Goal: Check status: Check status

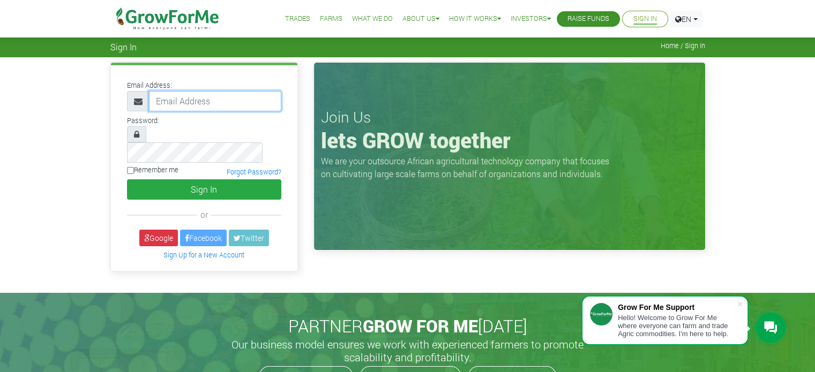
click at [164, 96] on input "email" at bounding box center [215, 101] width 132 height 20
type input "233245082990@growforme.com"
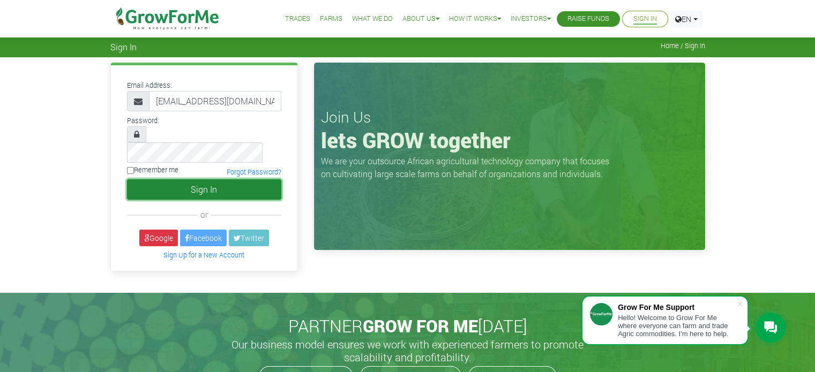
click at [198, 179] on button "Sign In" at bounding box center [204, 189] width 154 height 20
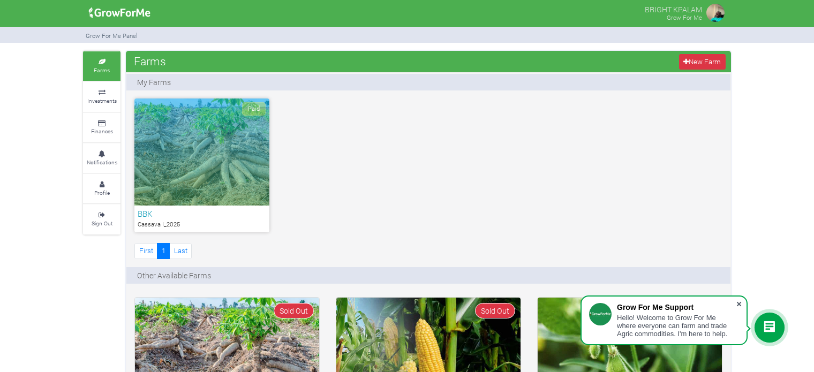
click at [738, 304] on span at bounding box center [739, 304] width 11 height 11
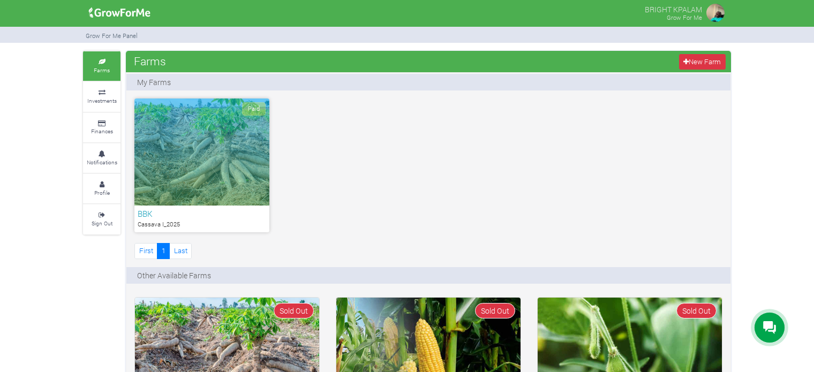
click at [254, 107] on span "Paid" at bounding box center [254, 108] width 24 height 13
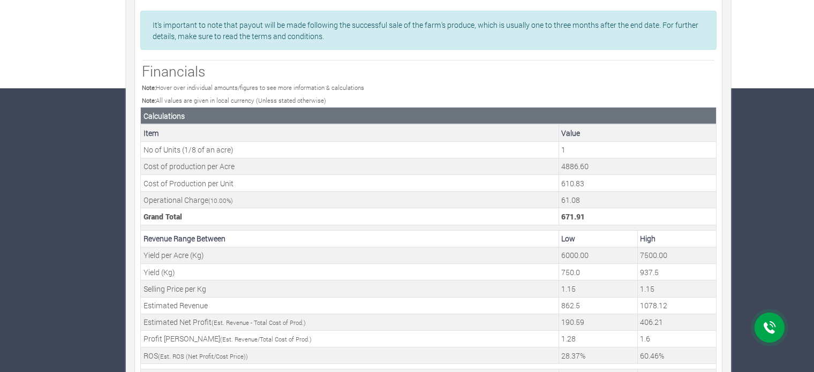
scroll to position [298, 0]
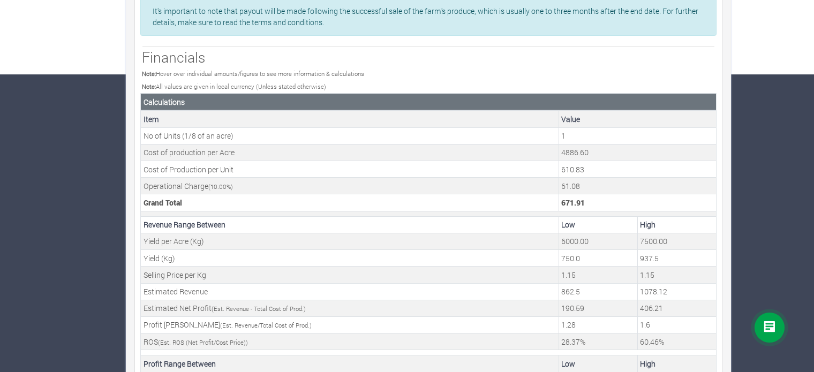
click at [386, 50] on h3 "Financials" at bounding box center [428, 57] width 573 height 17
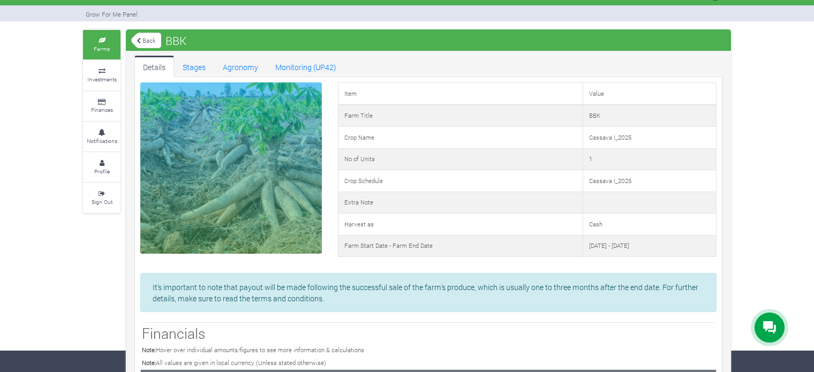
scroll to position [0, 0]
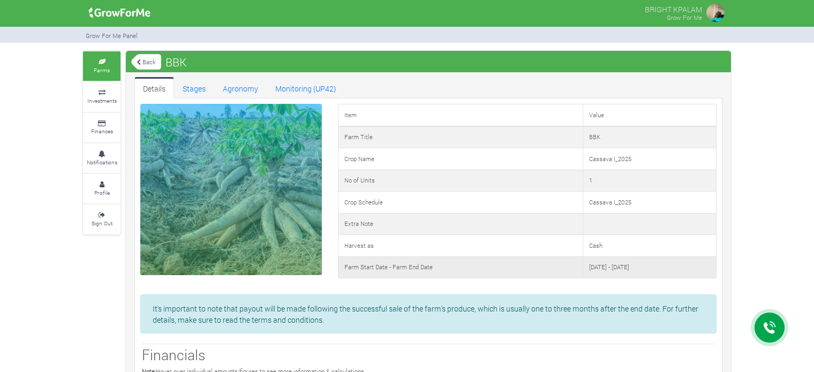
click at [583, 265] on td "15th Apr 2025 - 20th Apr 2026" at bounding box center [649, 268] width 133 height 22
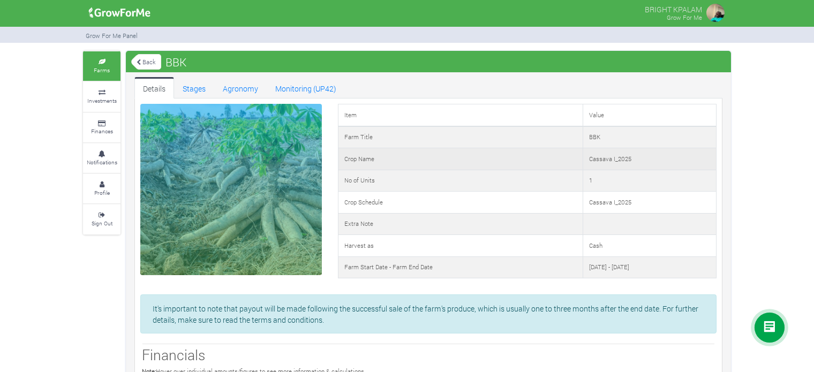
click at [583, 153] on td "Cassava I_2025" at bounding box center [649, 159] width 133 height 22
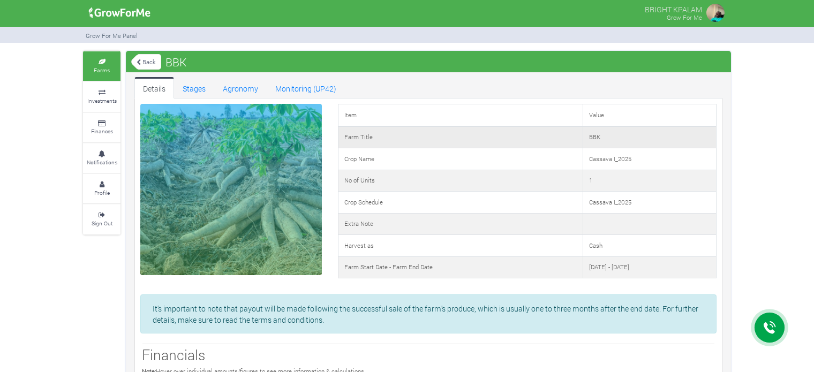
click at [583, 130] on td "BBK" at bounding box center [649, 137] width 133 height 22
click at [583, 144] on td "BBK" at bounding box center [649, 137] width 133 height 22
click at [583, 171] on td "1" at bounding box center [649, 181] width 133 height 22
click at [105, 124] on icon at bounding box center [102, 123] width 32 height 5
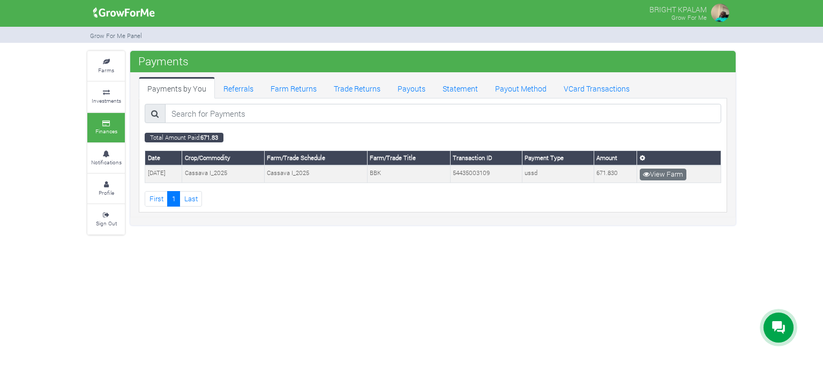
click at [105, 99] on small "Investments" at bounding box center [106, 100] width 29 height 7
